Goal: Information Seeking & Learning: Learn about a topic

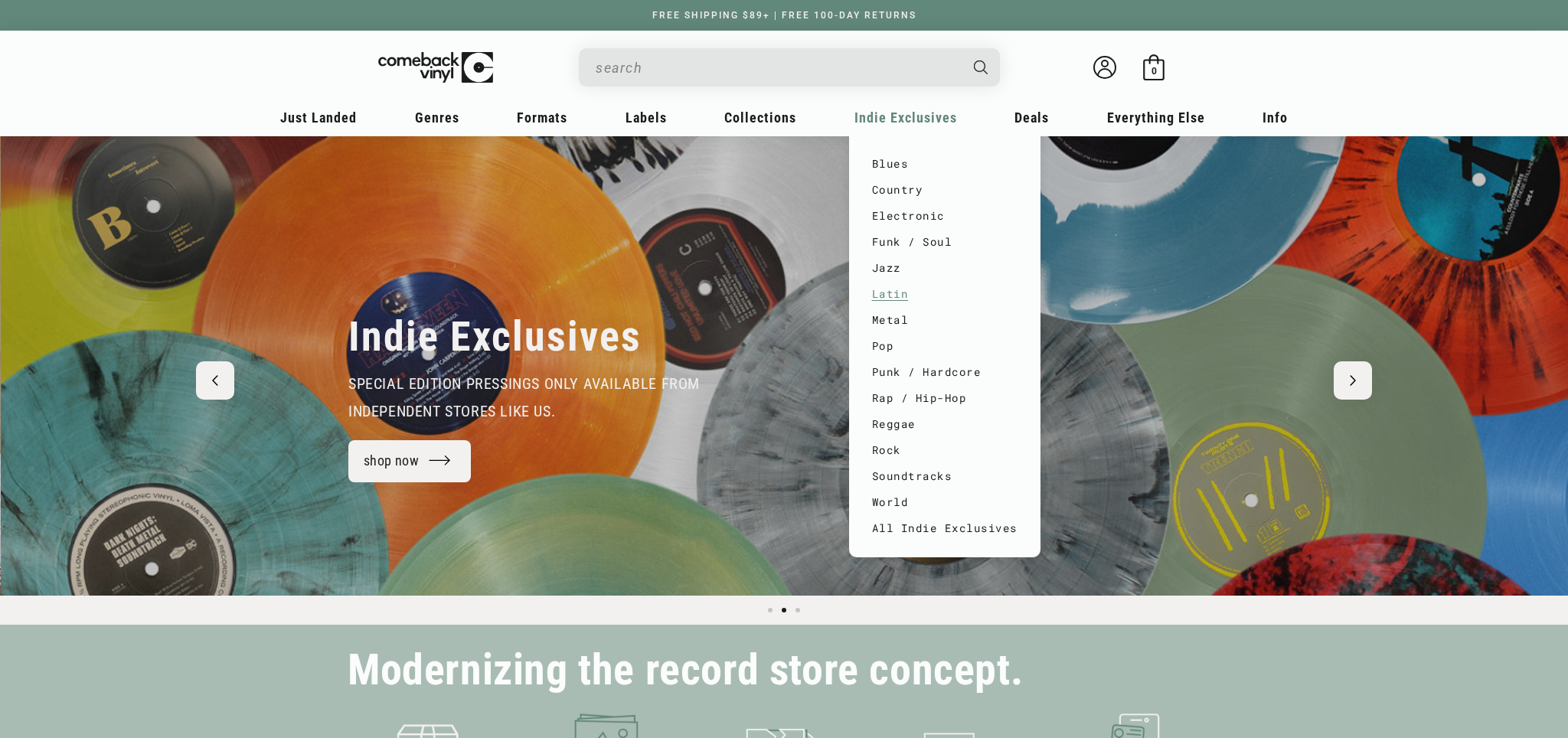
scroll to position [0, 1568]
click at [907, 448] on link "Rock" at bounding box center [945, 450] width 145 height 26
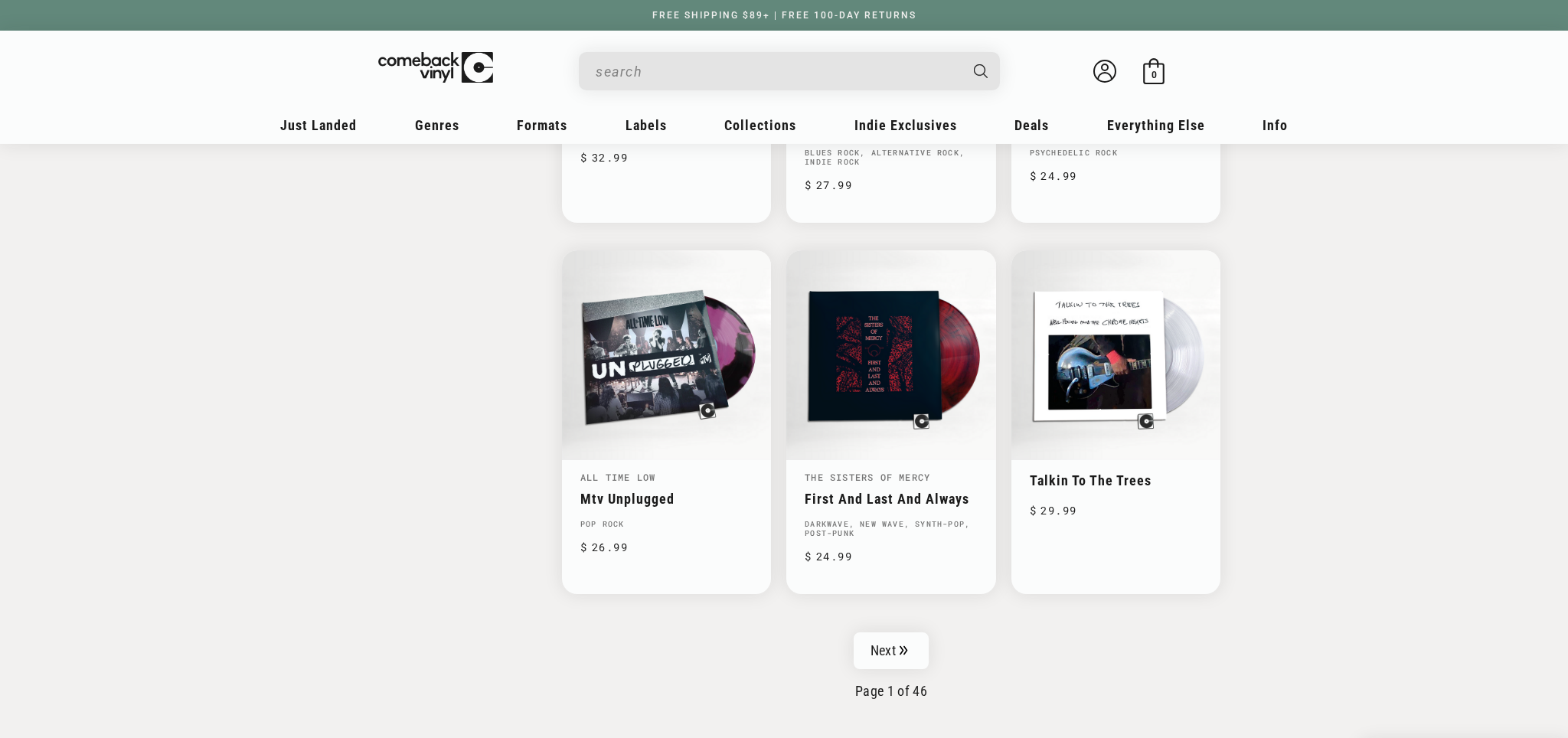
scroll to position [2264, 0]
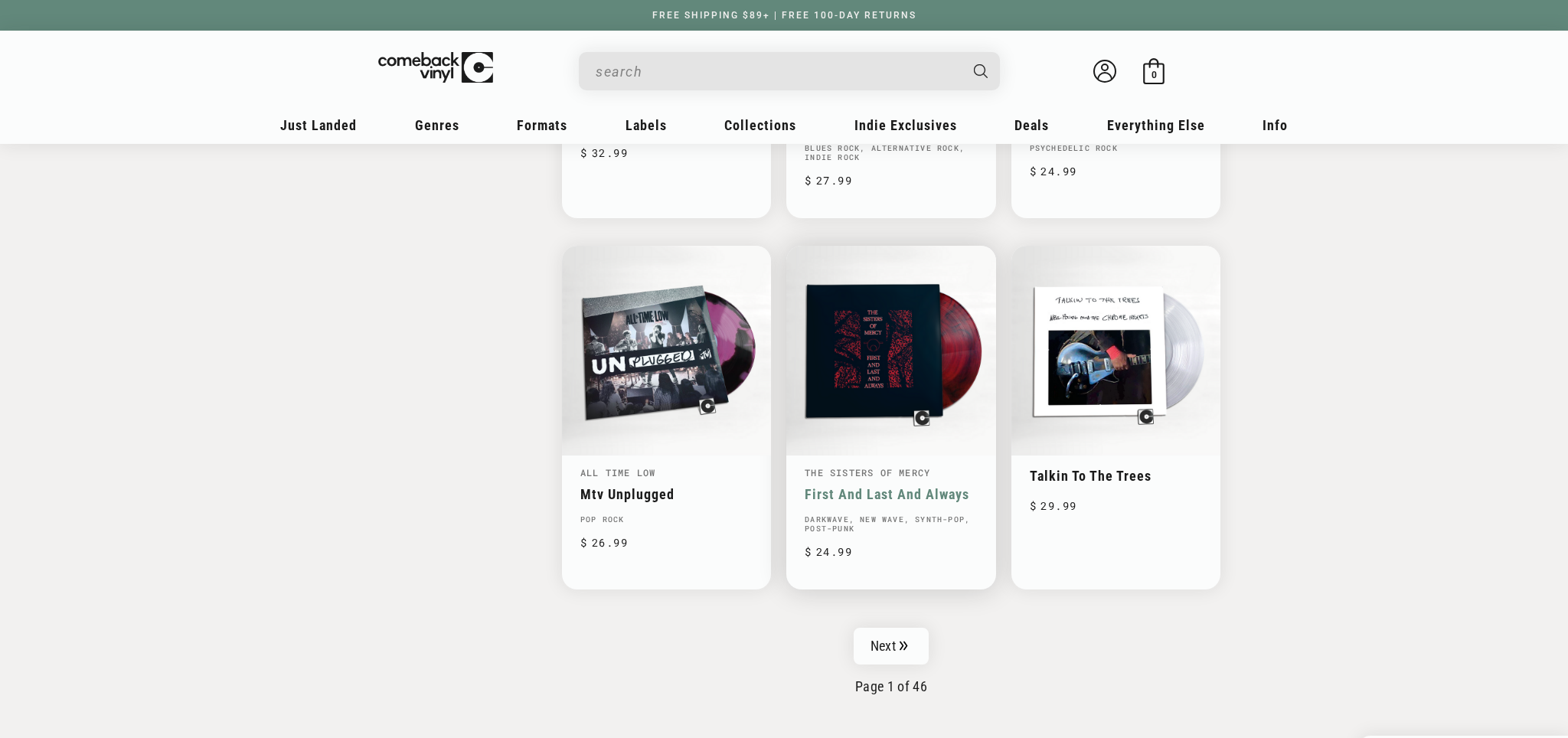
click at [884, 640] on link "Next" at bounding box center [891, 647] width 75 height 37
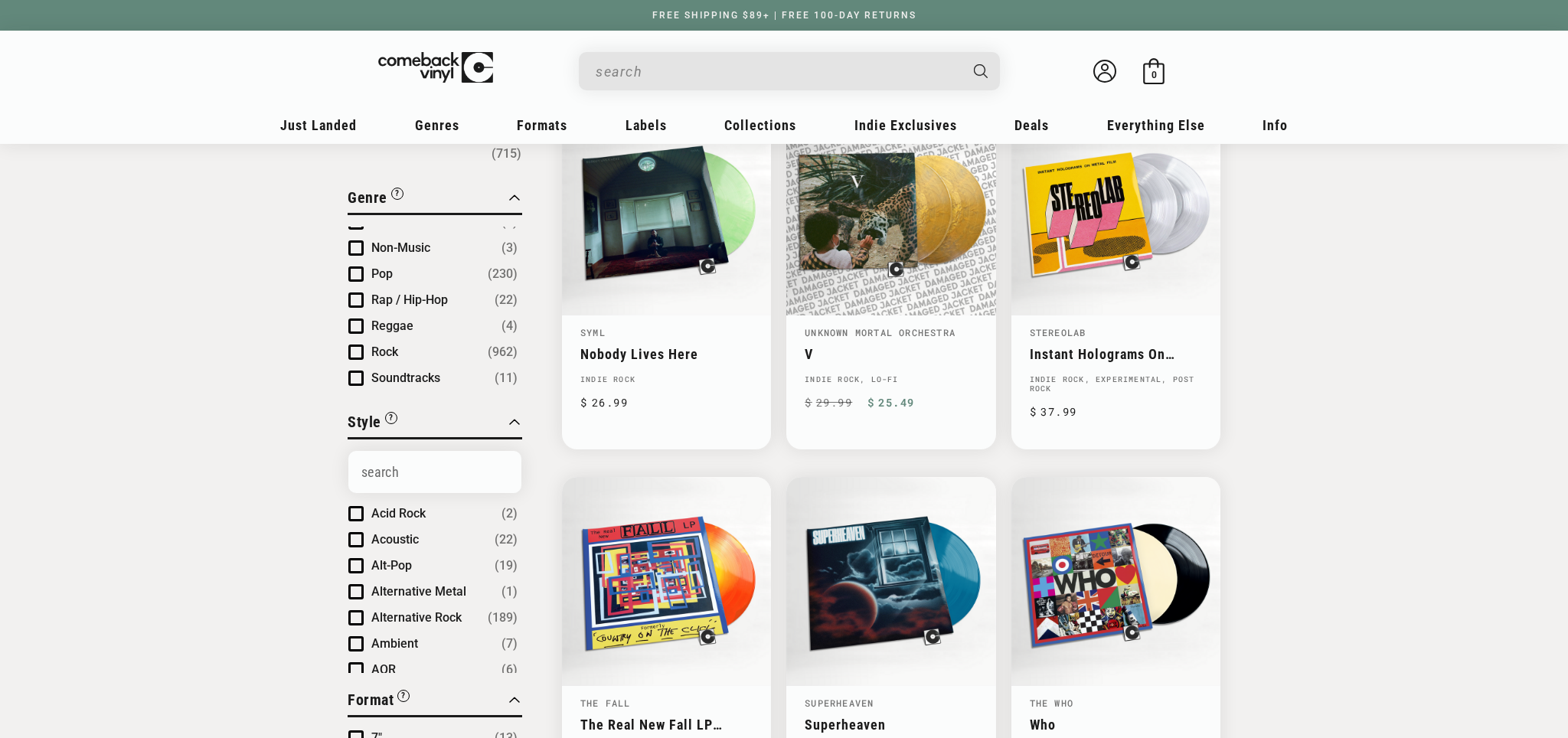
scroll to position [128, 0]
click at [360, 562] on span "Product filter" at bounding box center [356, 569] width 15 height 15
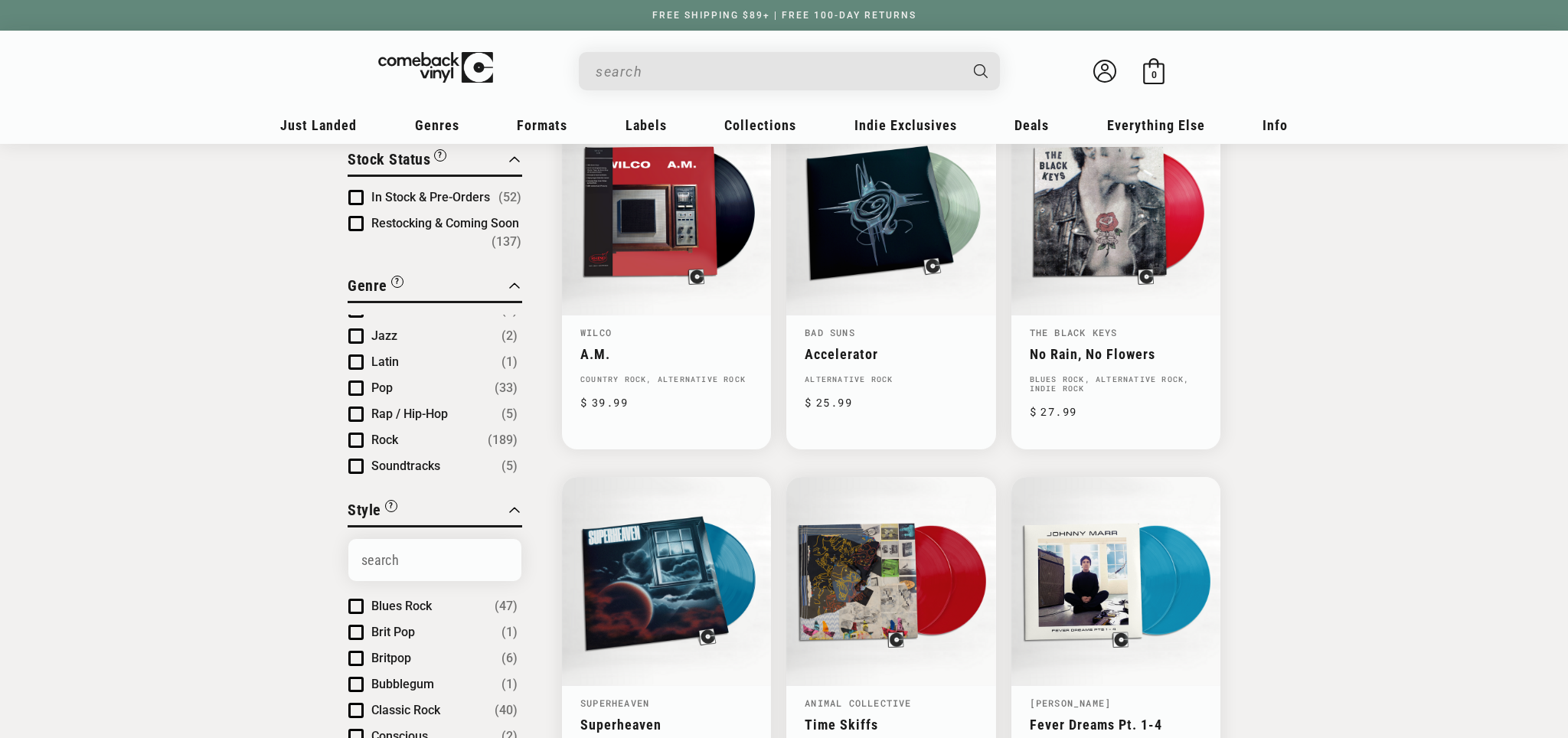
scroll to position [457, 0]
click at [350, 661] on span "Product filter" at bounding box center [356, 666] width 15 height 15
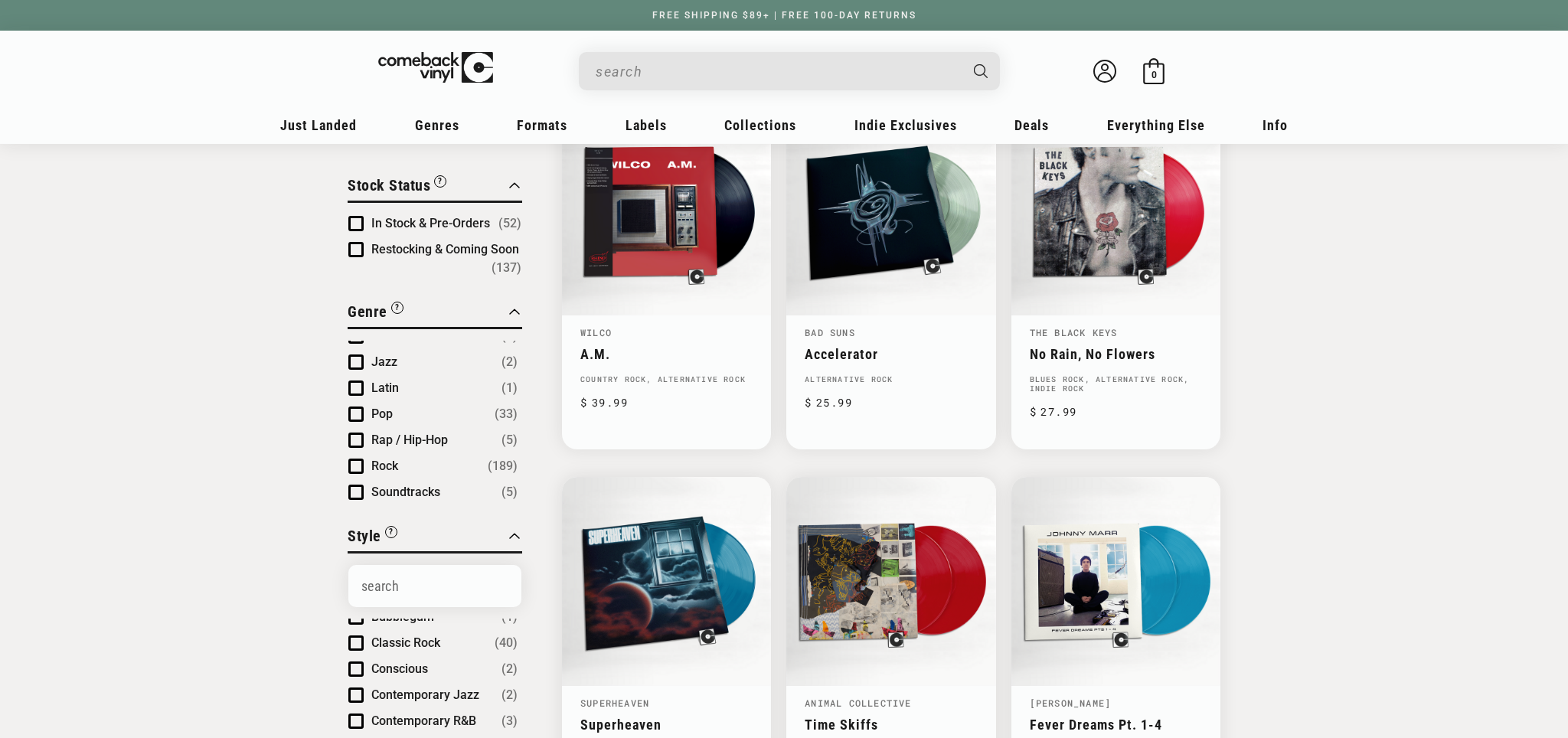
scroll to position [457, 0]
click at [357, 713] on span "Product filter" at bounding box center [356, 719] width 15 height 15
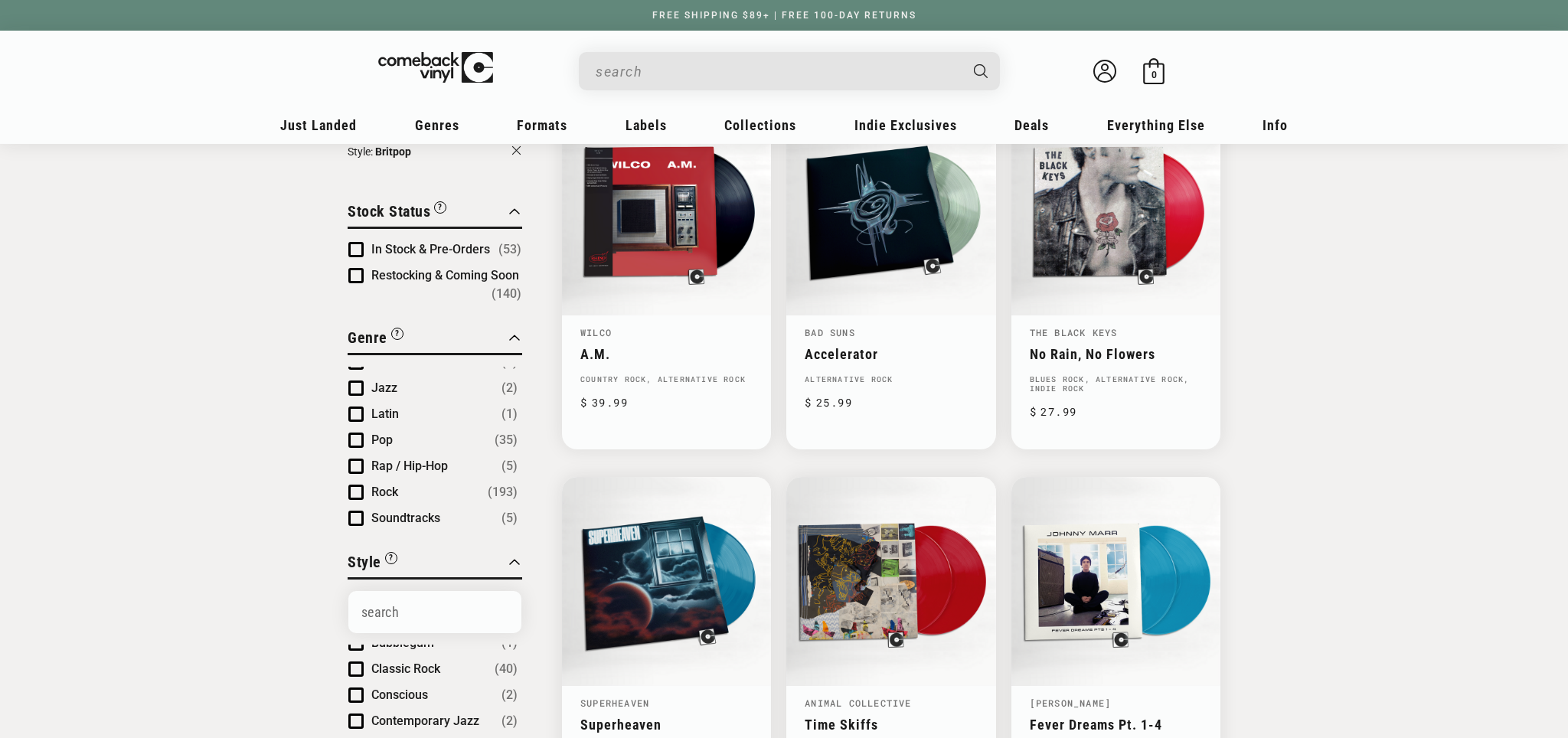
scroll to position [74, 0]
click at [355, 651] on span "Product filter" at bounding box center [356, 658] width 15 height 15
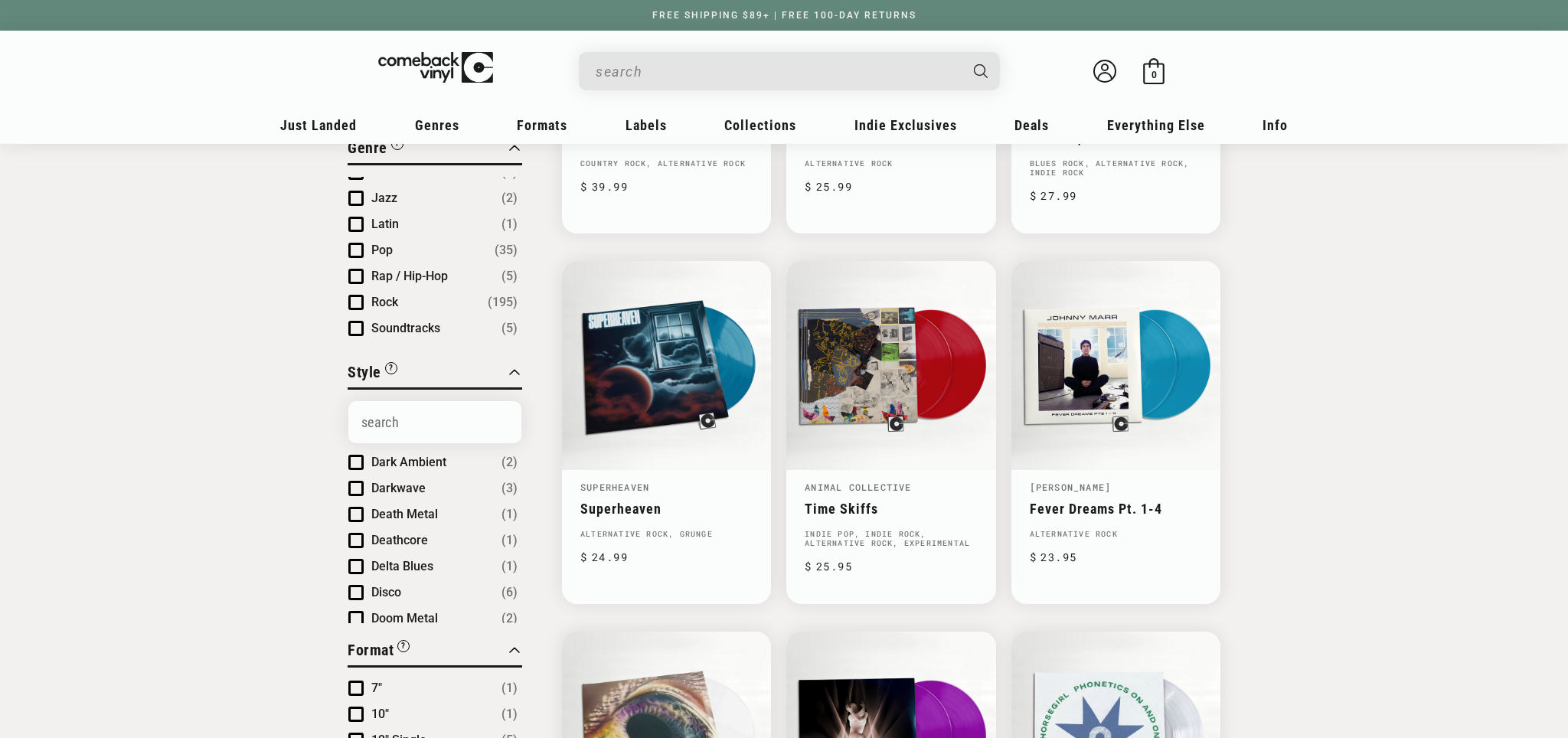
scroll to position [838, 0]
click at [357, 477] on span "Product filter" at bounding box center [356, 485] width 15 height 15
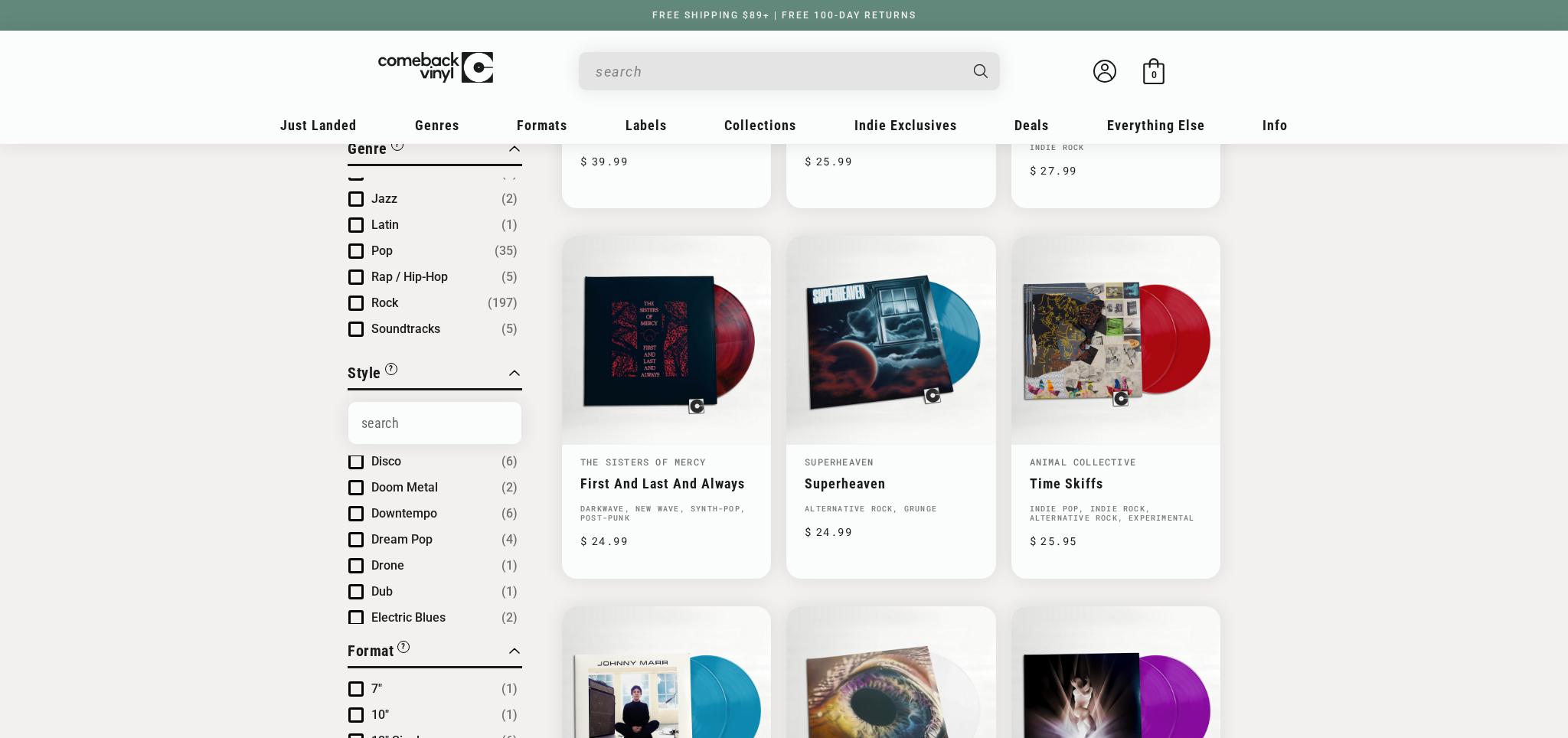
click at [356, 562] on span "Product filter" at bounding box center [356, 566] width 15 height 15
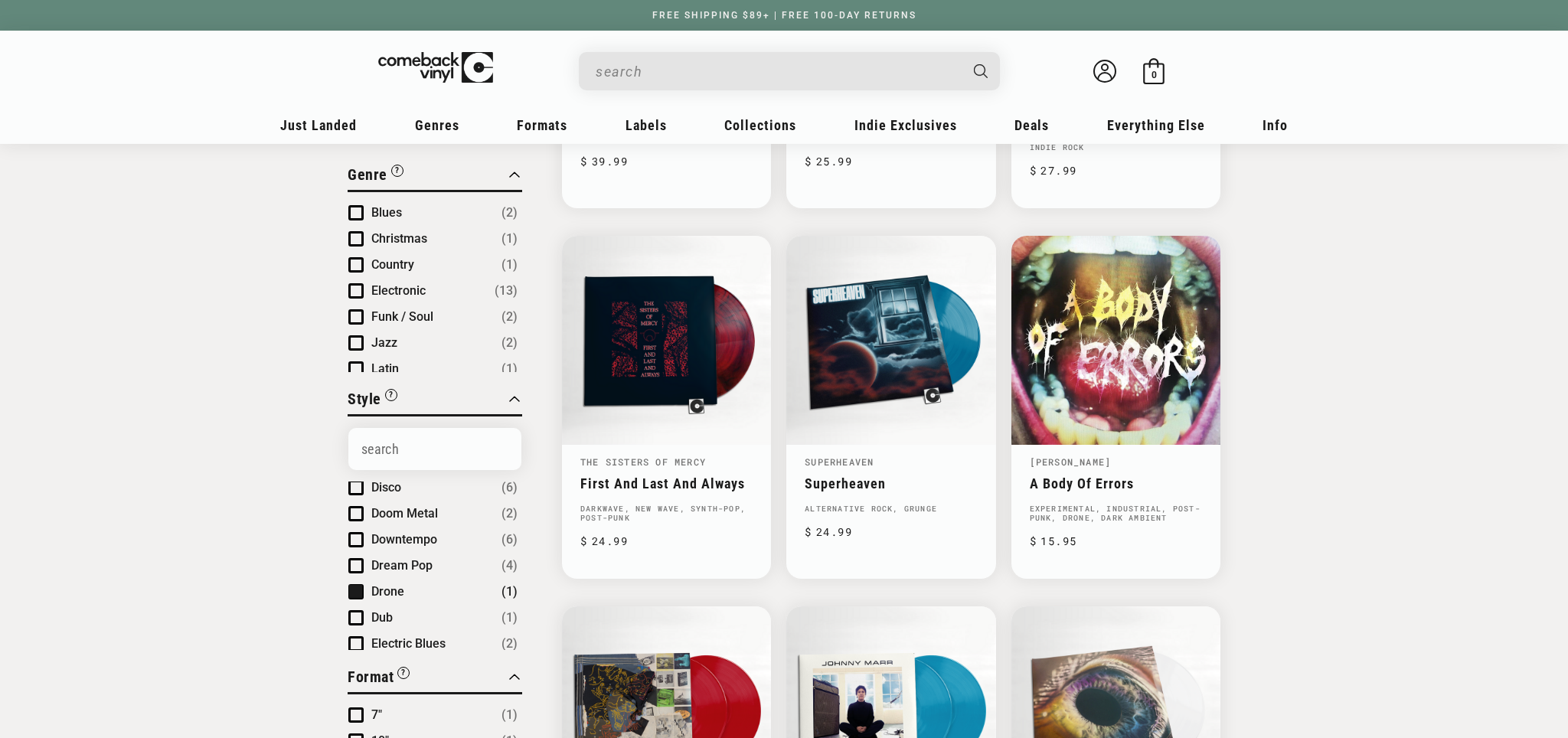
scroll to position [482, 0]
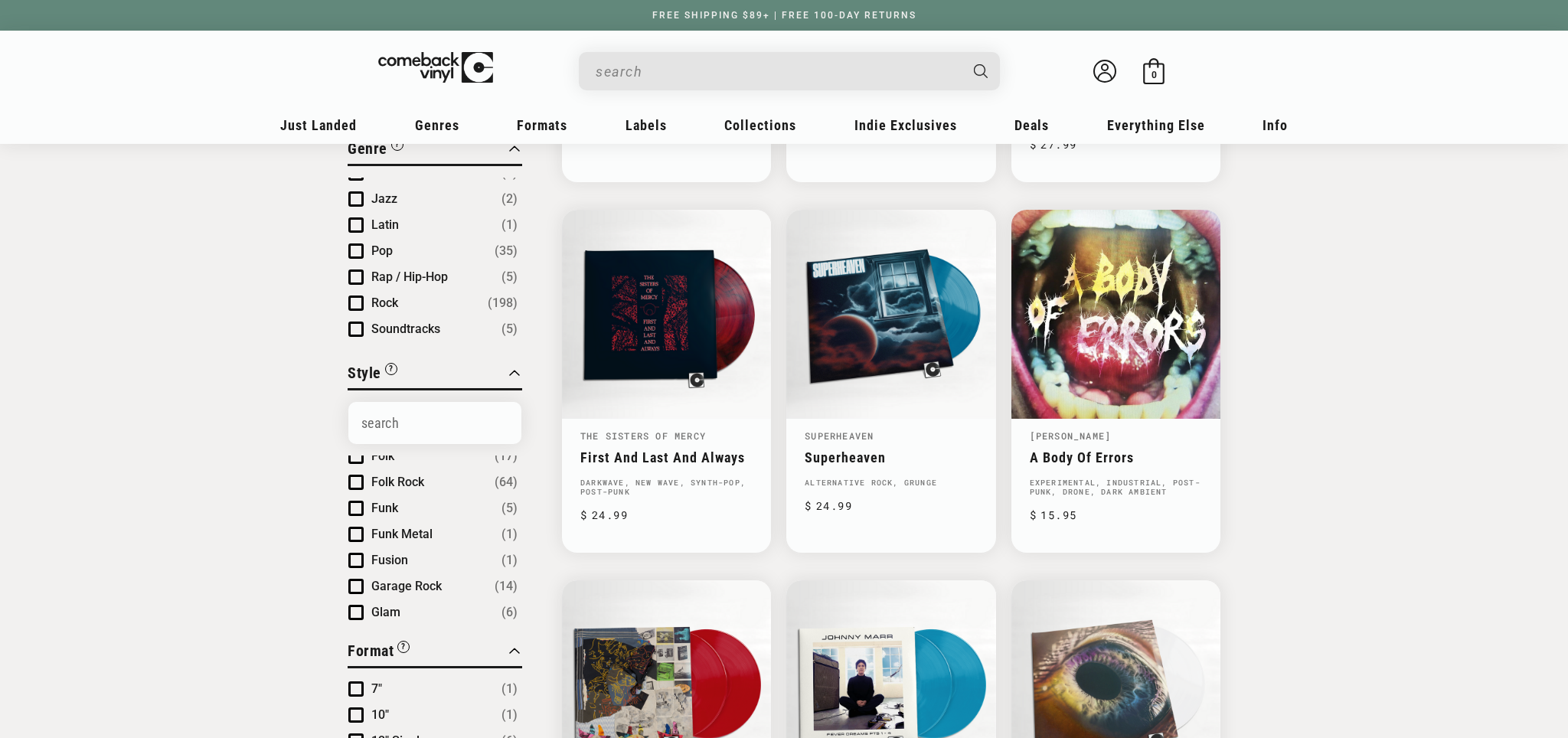
click at [357, 480] on span "Product filter" at bounding box center [356, 482] width 15 height 15
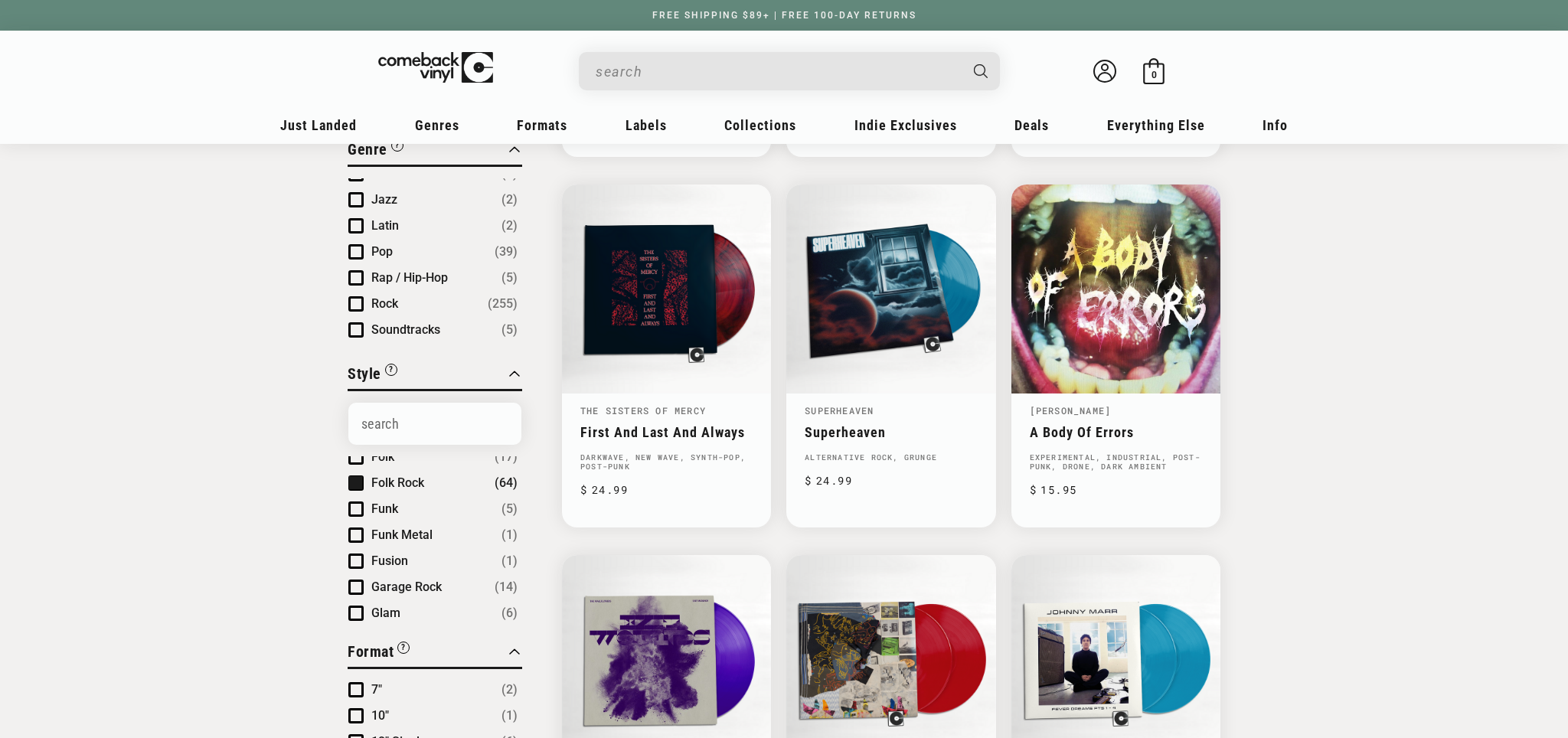
click at [352, 580] on span "Product filter" at bounding box center [356, 588] width 15 height 15
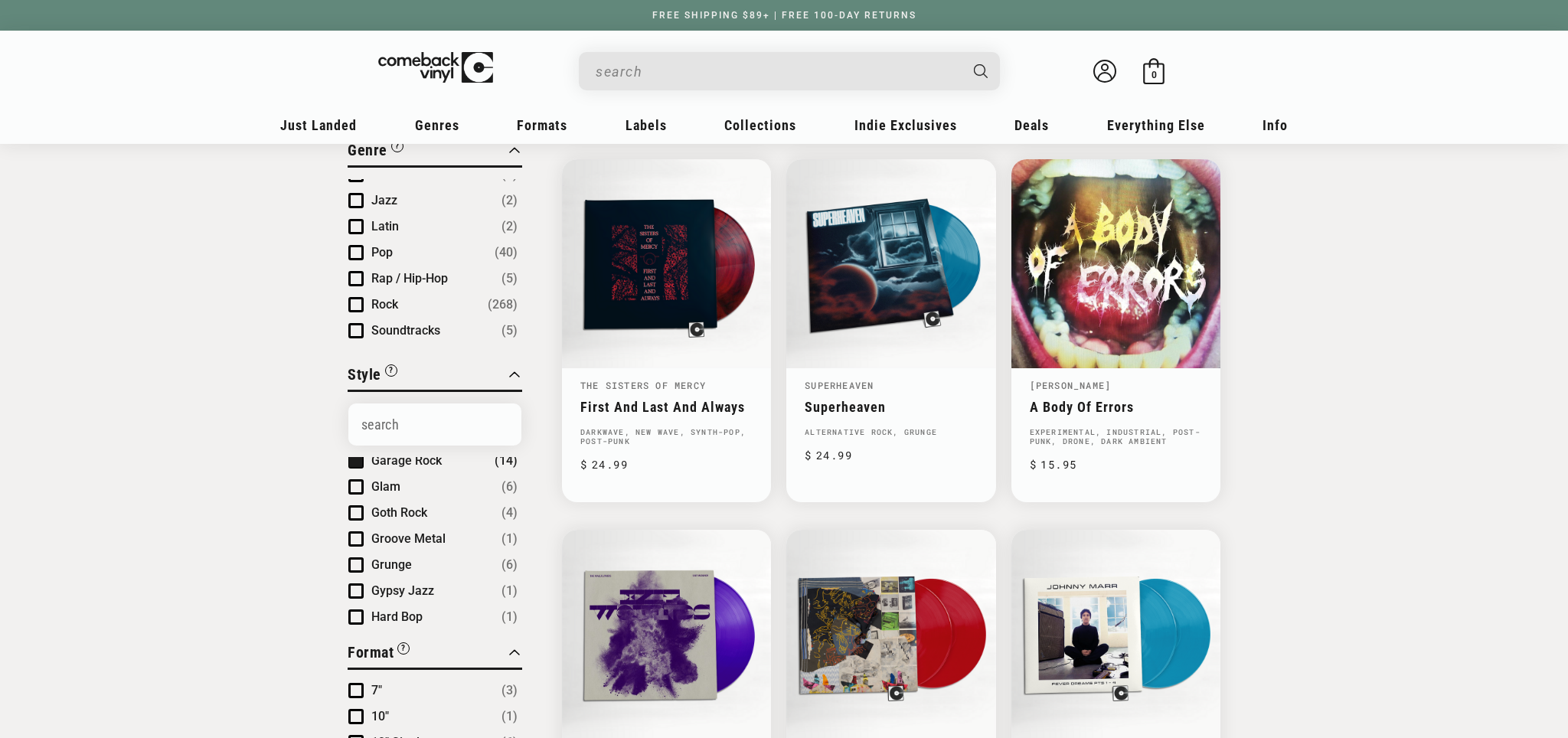
click at [357, 561] on span "Product filter" at bounding box center [356, 565] width 15 height 15
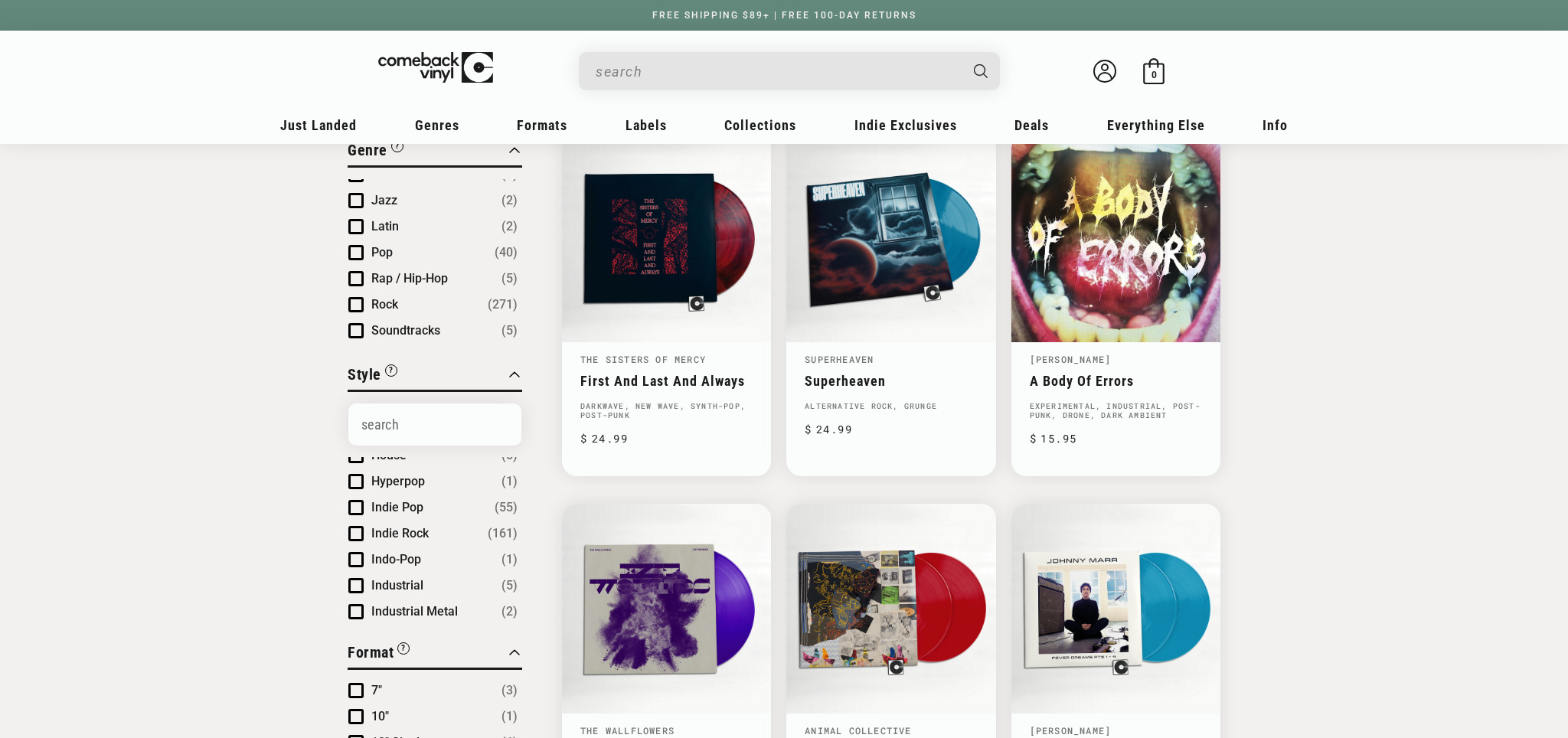
click at [351, 526] on span "Product filter" at bounding box center [356, 534] width 15 height 15
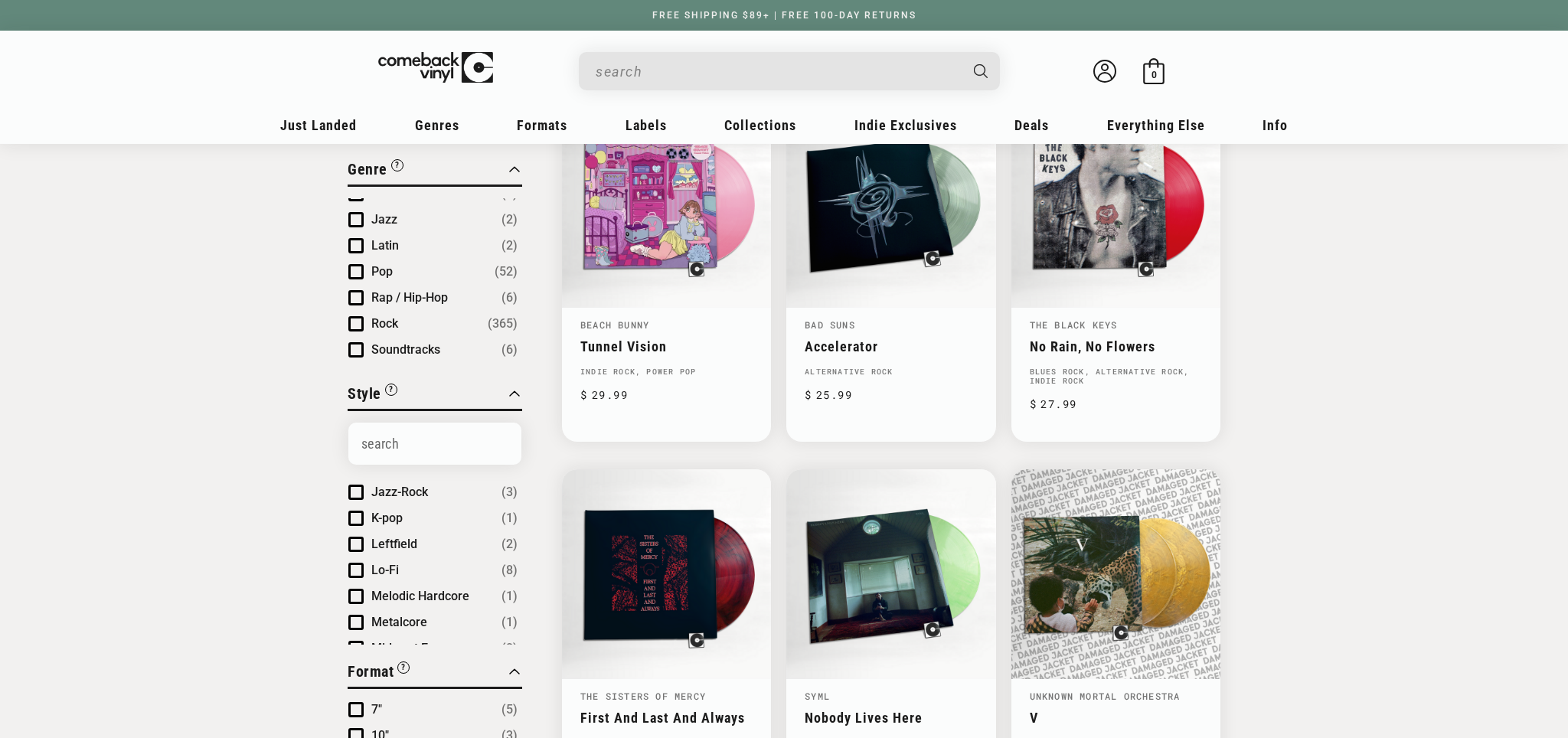
click at [360, 537] on span "Product filter" at bounding box center [356, 545] width 15 height 15
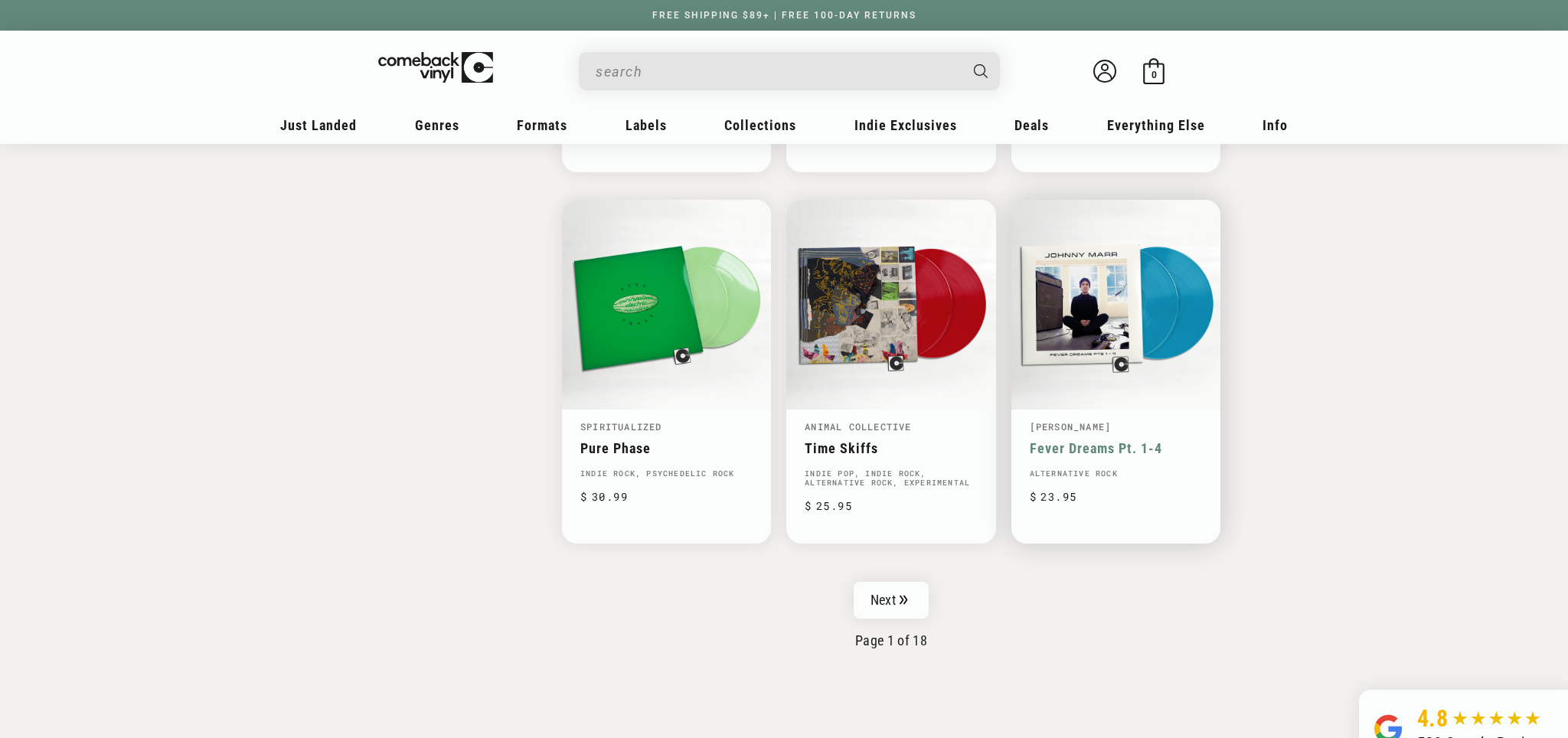
scroll to position [2372, 0]
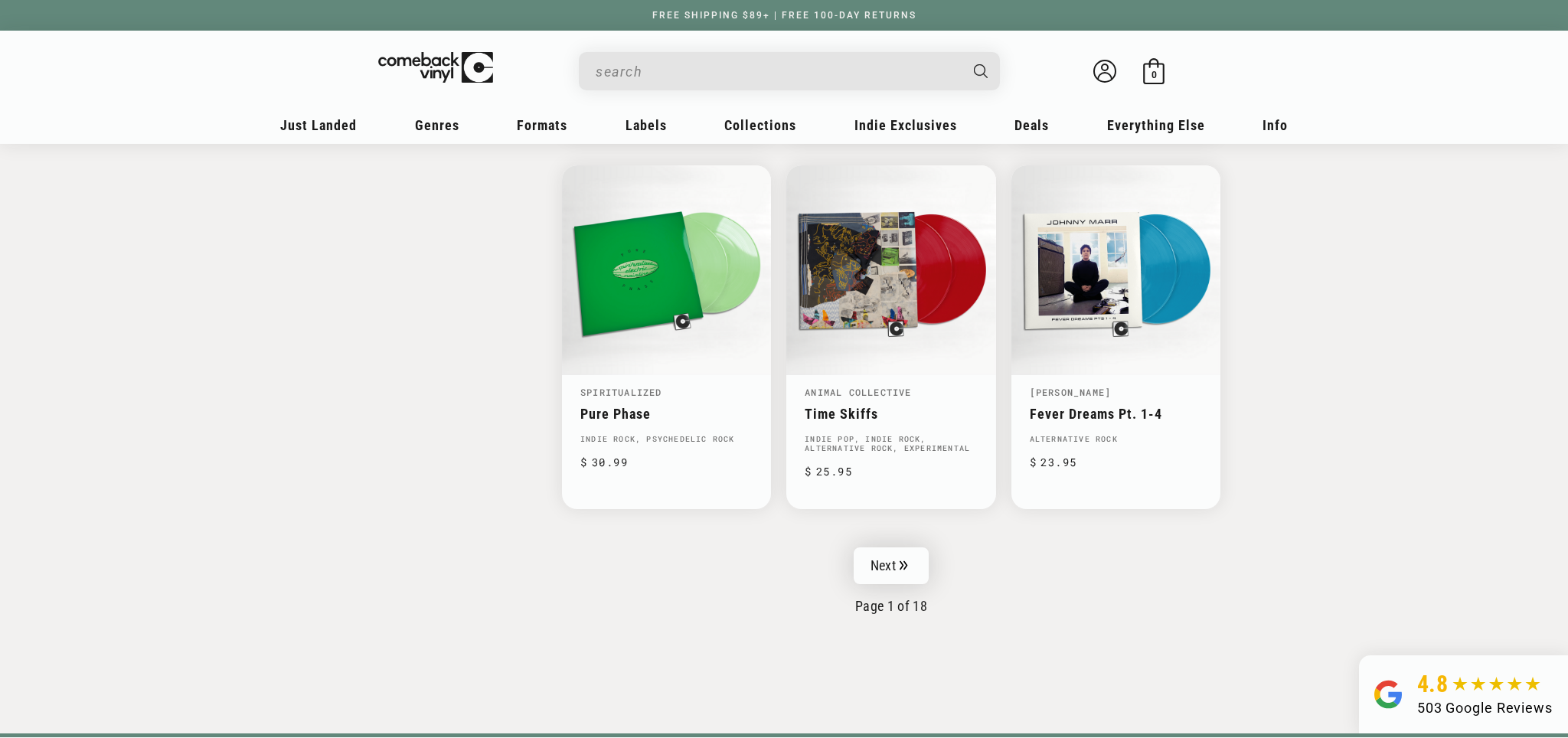
click at [875, 549] on link "Next" at bounding box center [891, 566] width 75 height 37
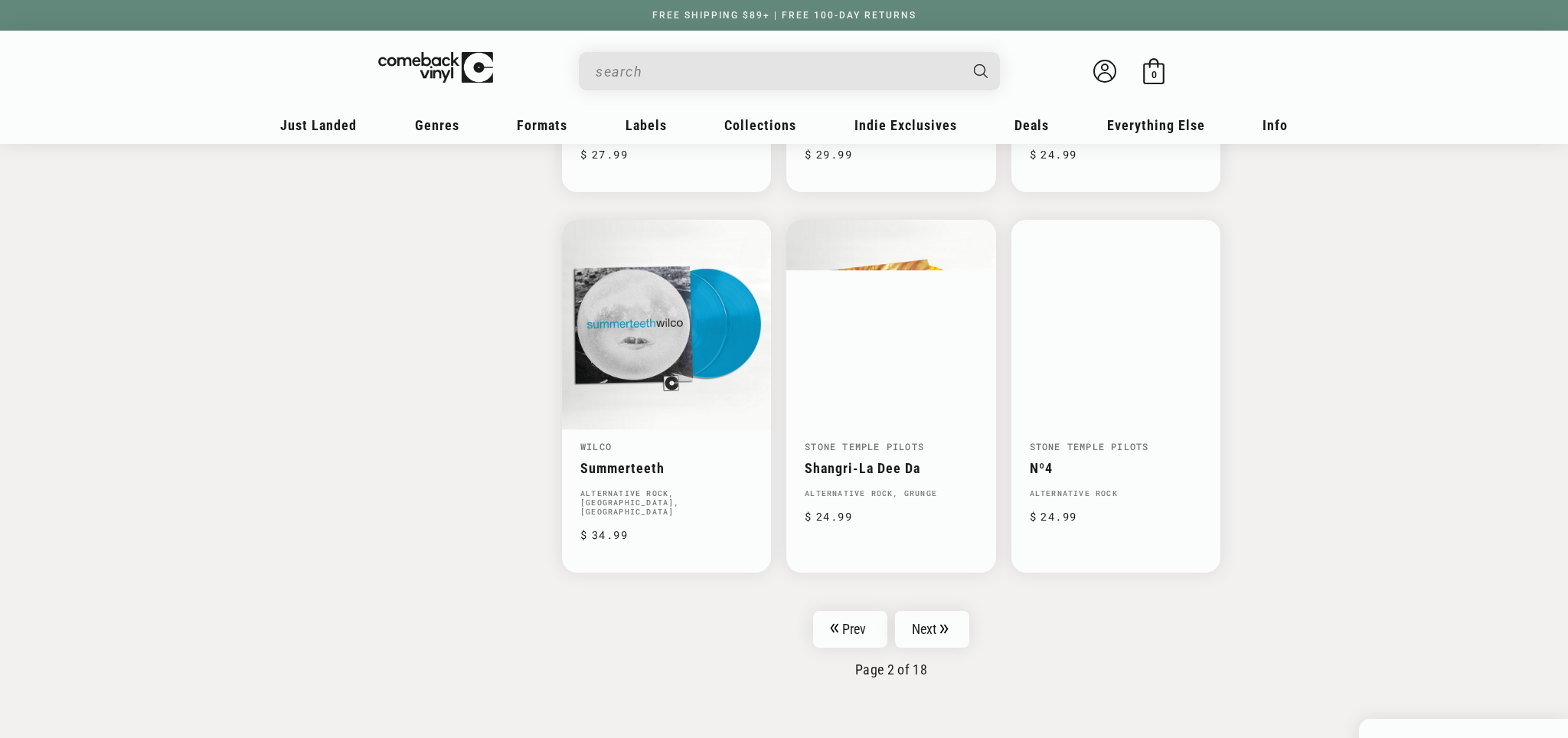
scroll to position [2372, 0]
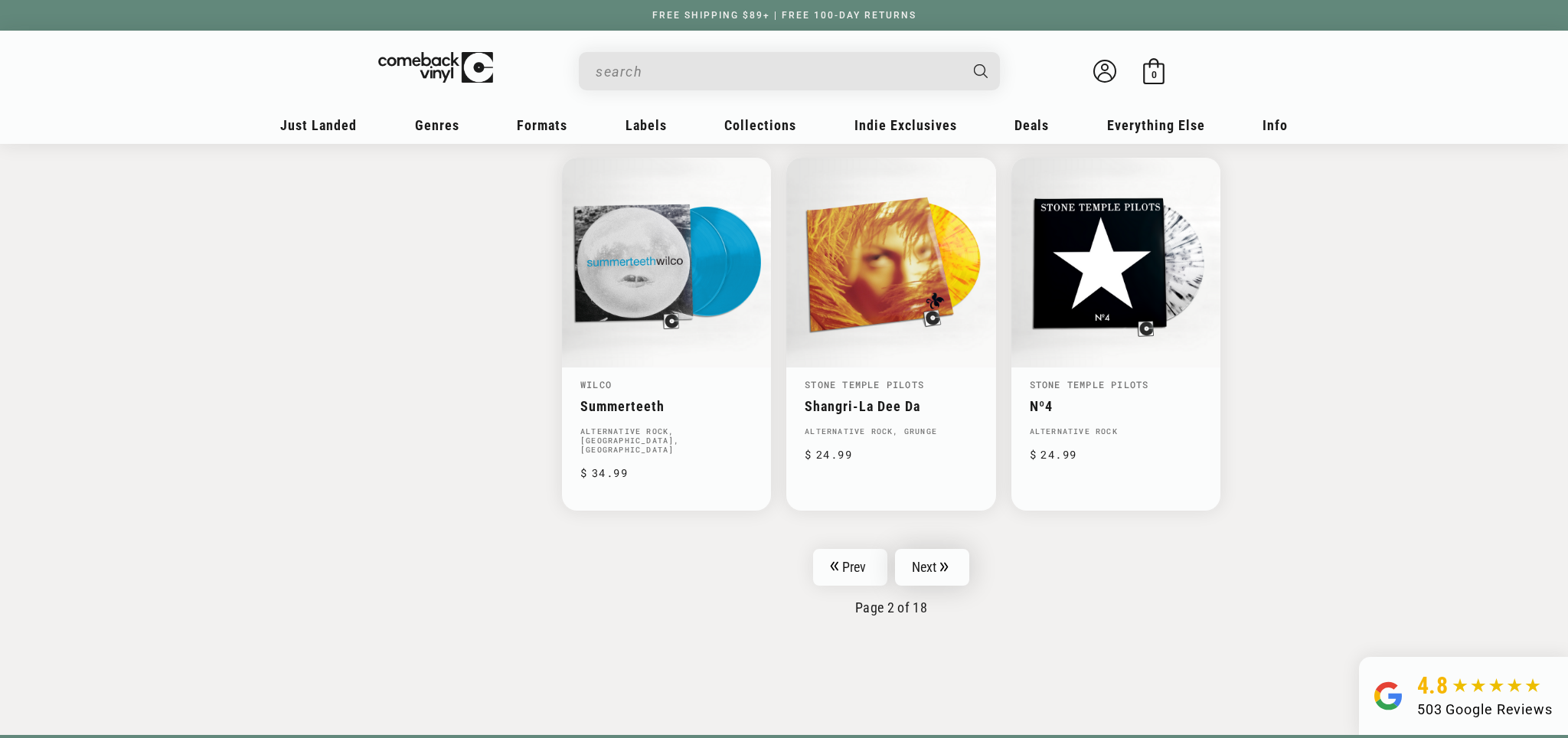
click at [920, 549] on link "Next" at bounding box center [932, 567] width 75 height 37
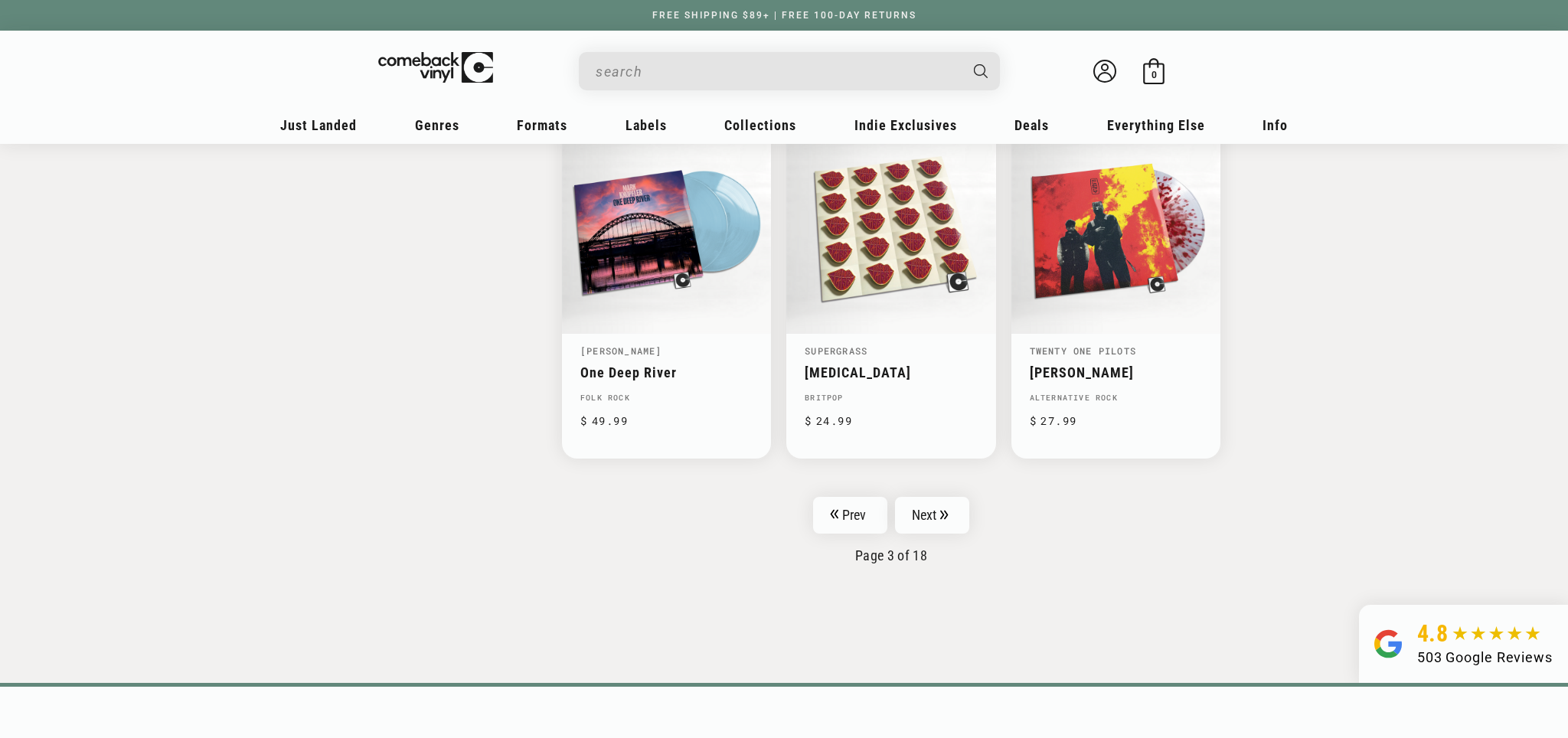
scroll to position [2480, 0]
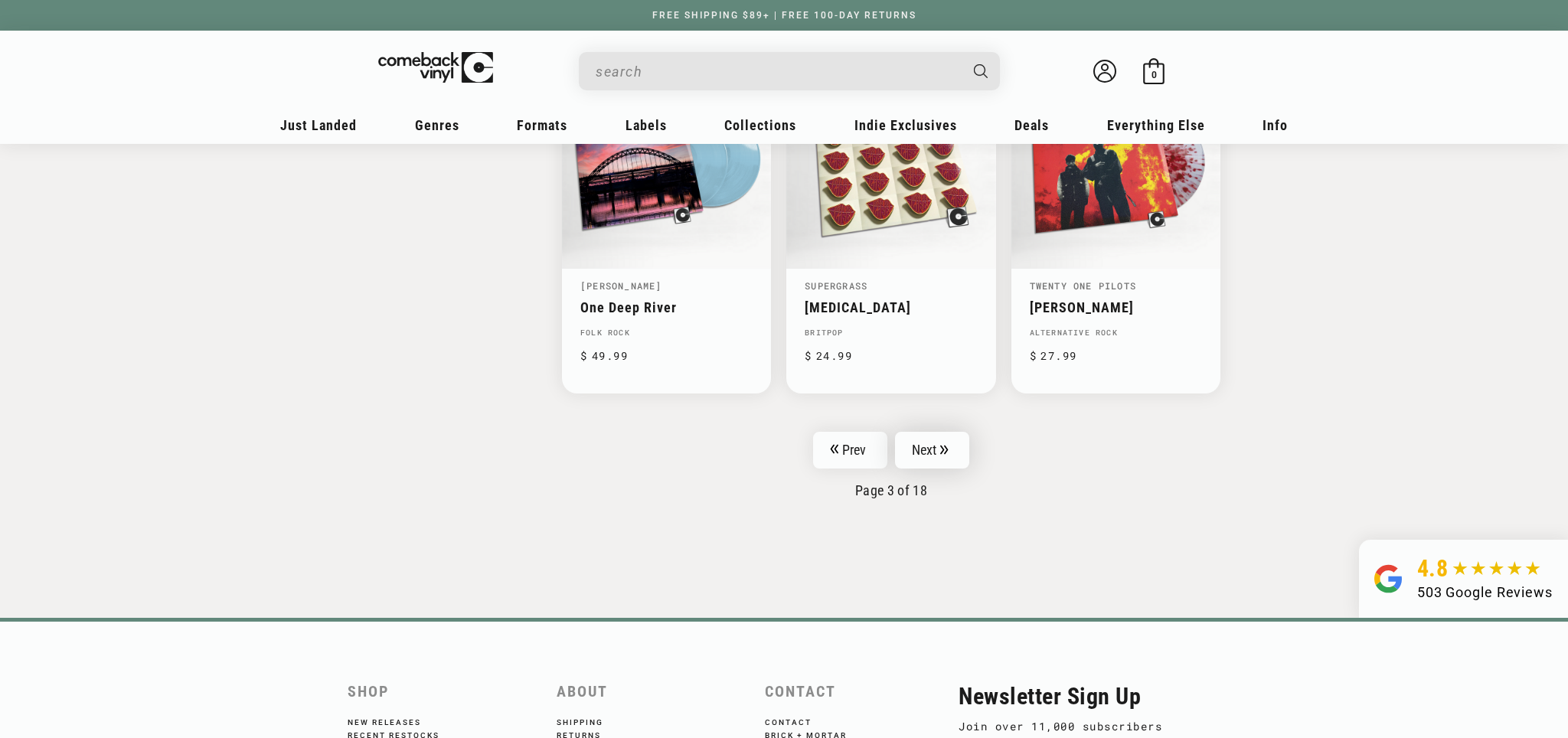
click at [923, 432] on link "Next" at bounding box center [932, 451] width 75 height 37
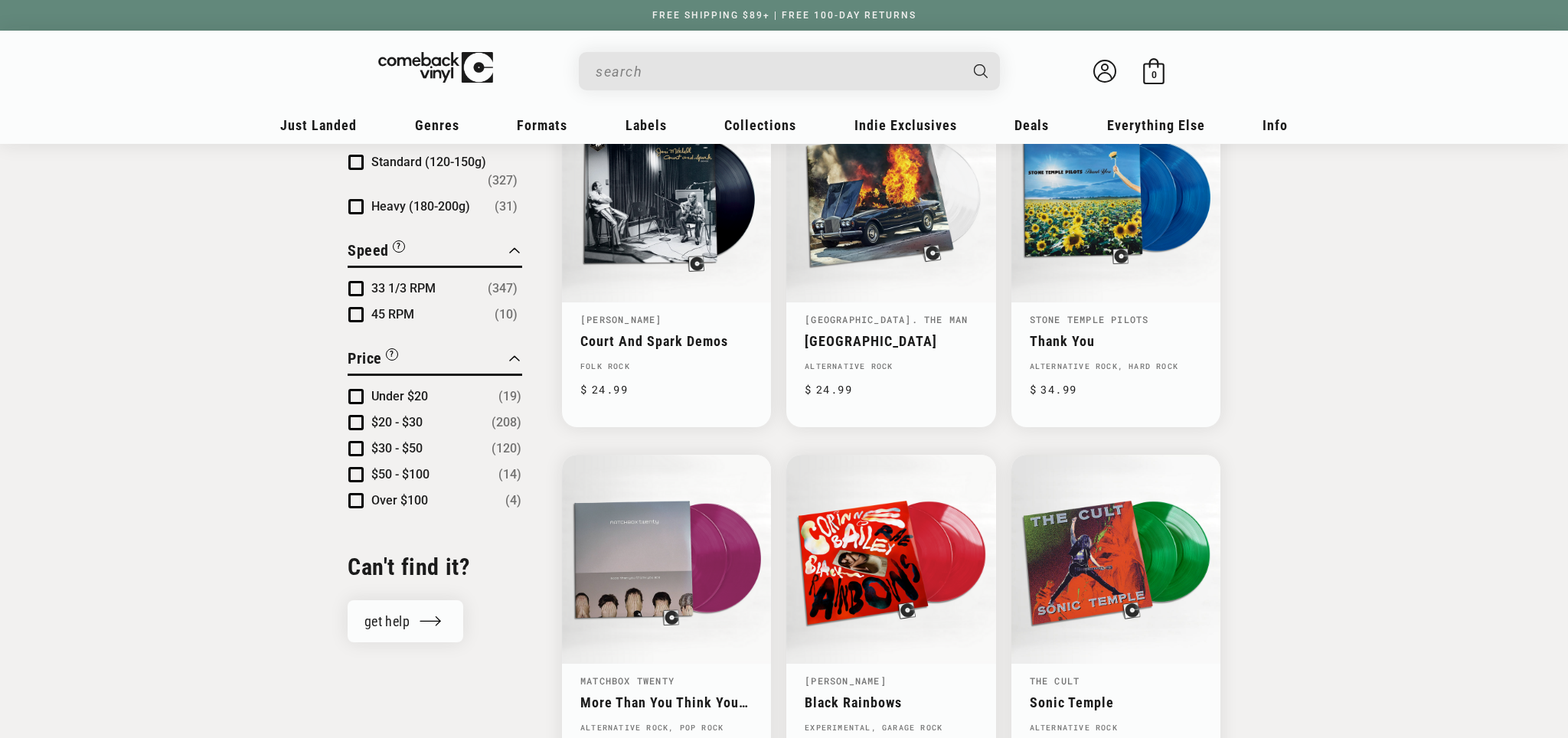
scroll to position [1724, 0]
